Goal: Task Accomplishment & Management: Manage account settings

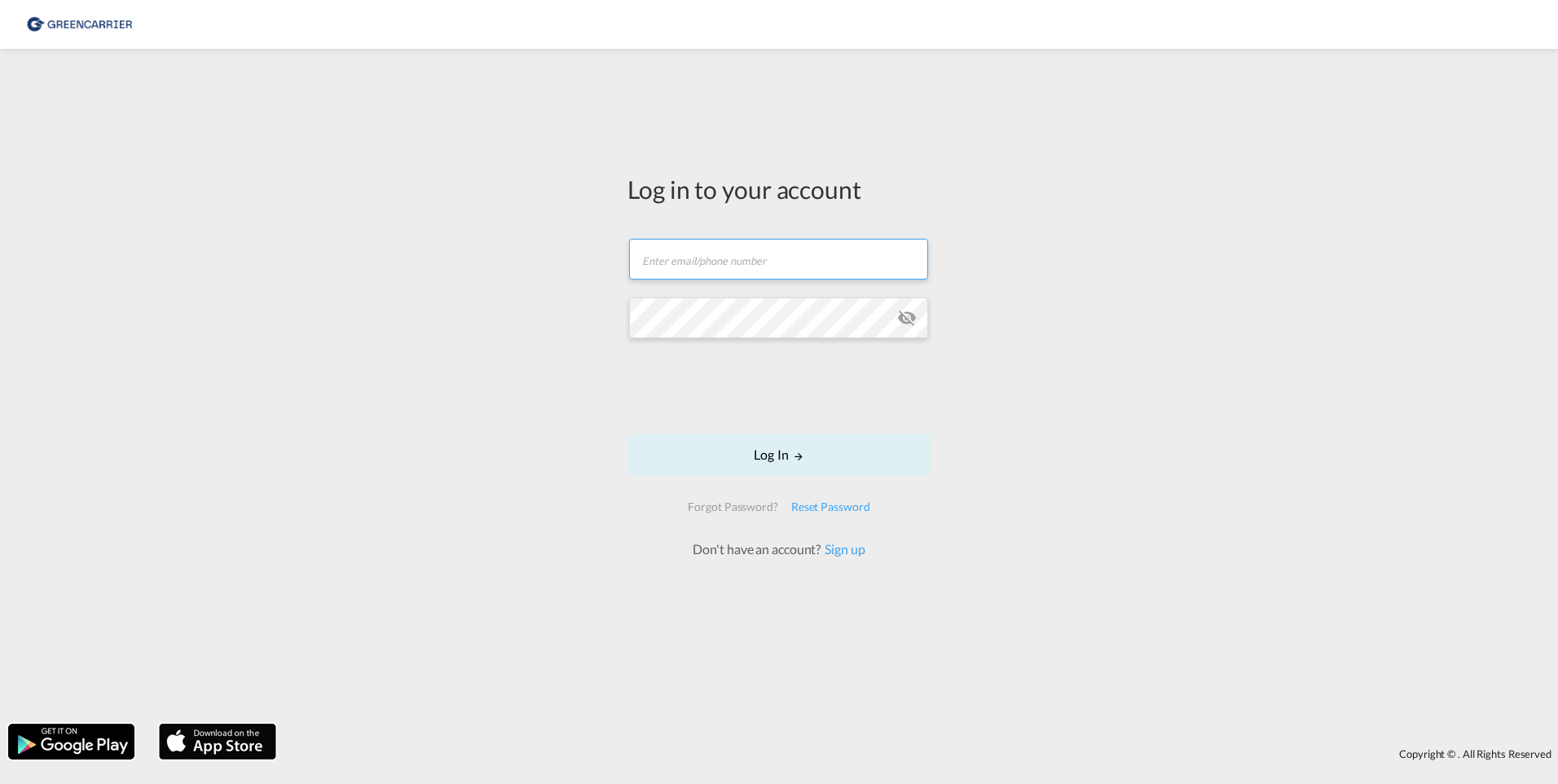
click at [720, 257] on input "text" at bounding box center [778, 258] width 299 height 41
click at [1401, 473] on div "Log in to your account Email field is required Password field is required Log I…" at bounding box center [779, 386] width 1558 height 658
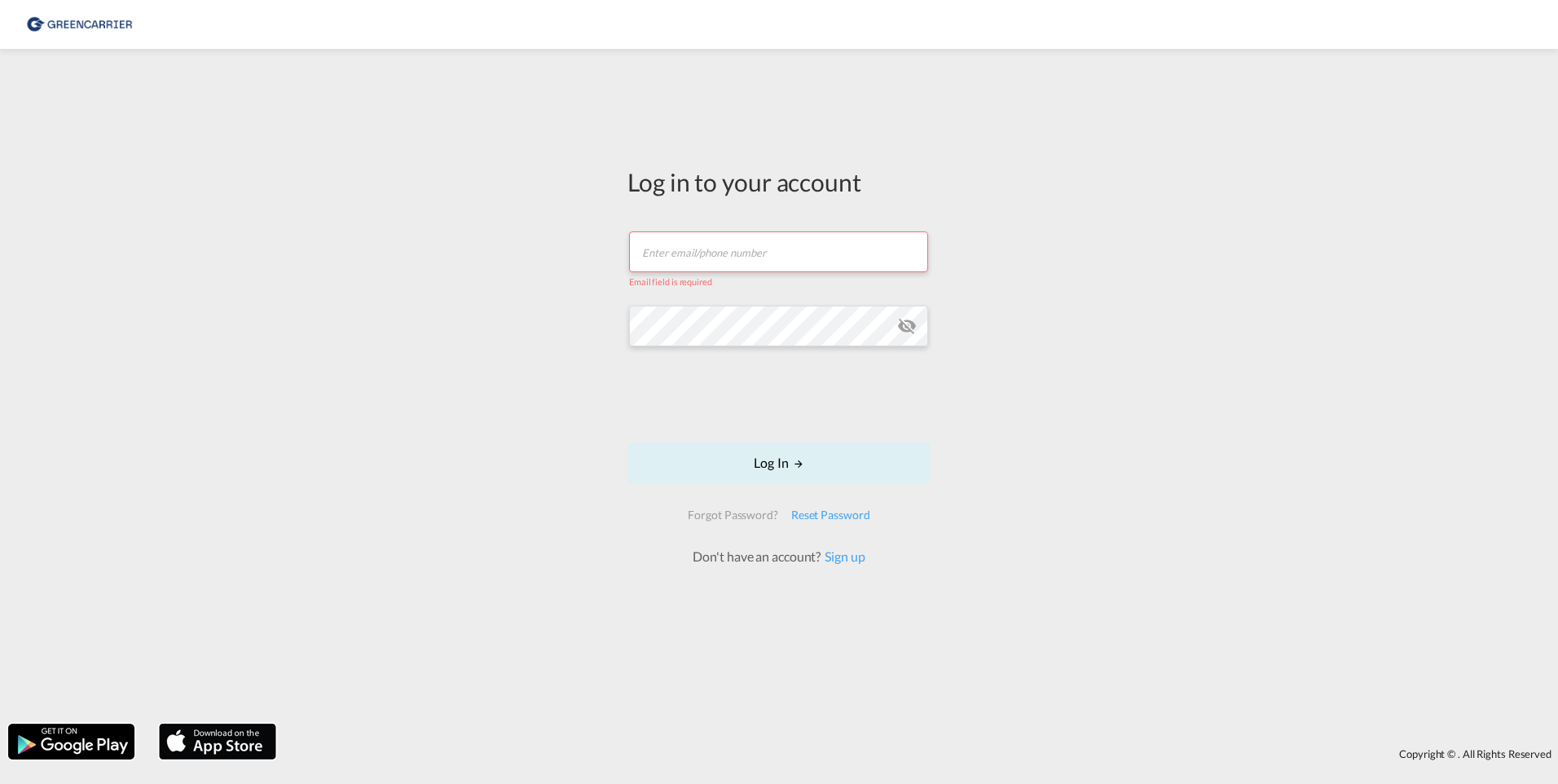
click at [765, 258] on input "text" at bounding box center [778, 251] width 299 height 41
type input "ANGELFHAM"
click at [615, 318] on div "Log in to your account ANGELFHAM Email must be a valid e-mail address Log In Fo…" at bounding box center [778, 364] width 327 height 616
click at [774, 471] on button "Log In" at bounding box center [778, 463] width 303 height 41
click at [748, 464] on button "Log In" at bounding box center [778, 463] width 303 height 41
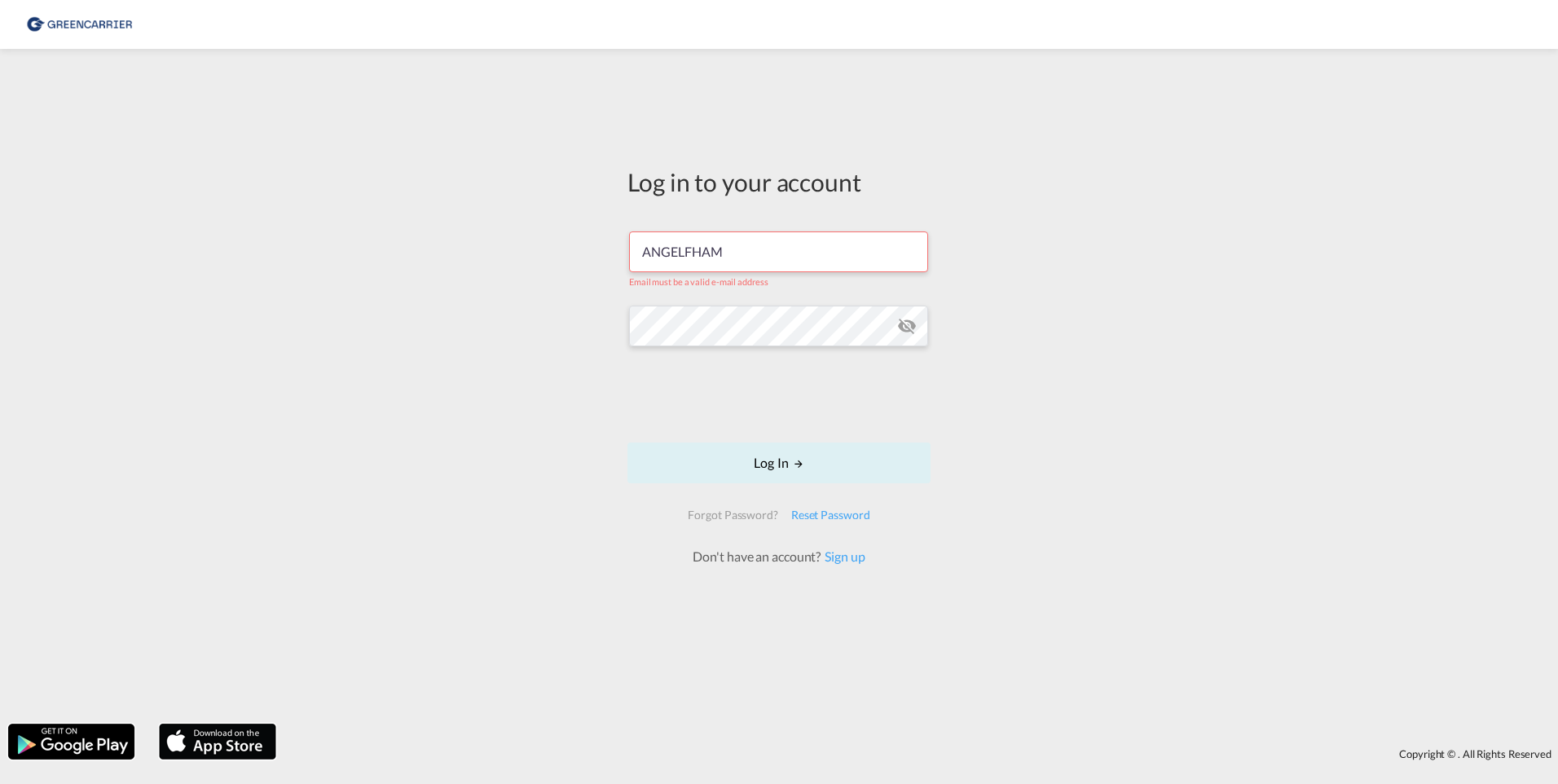
click at [742, 262] on input "ANGELFHAM" at bounding box center [778, 251] width 299 height 41
